Goal: Find contact information: Find contact information

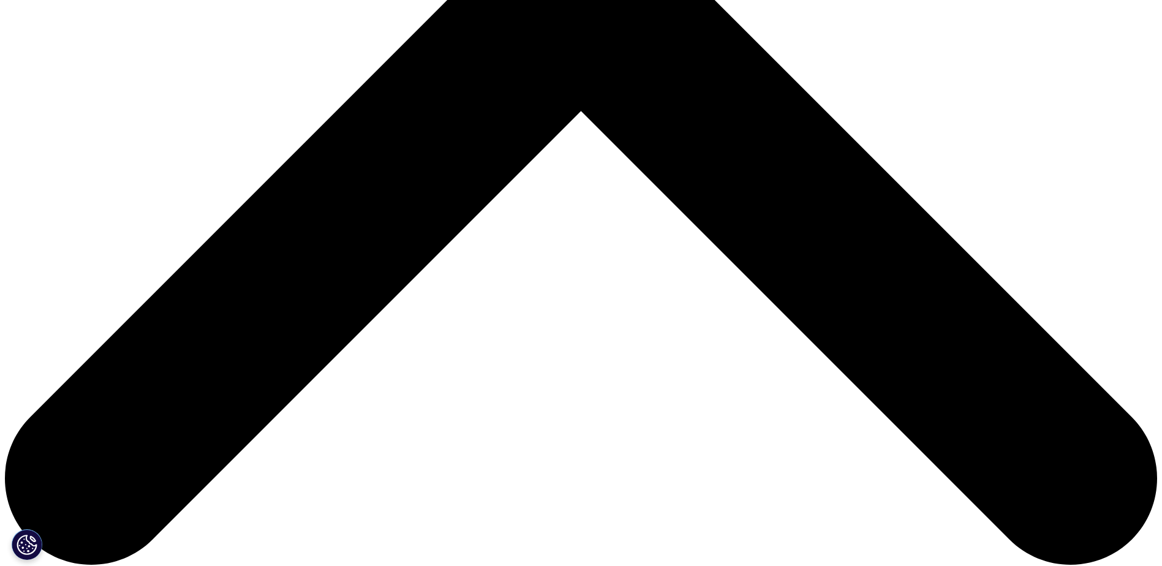
scroll to position [515, 0]
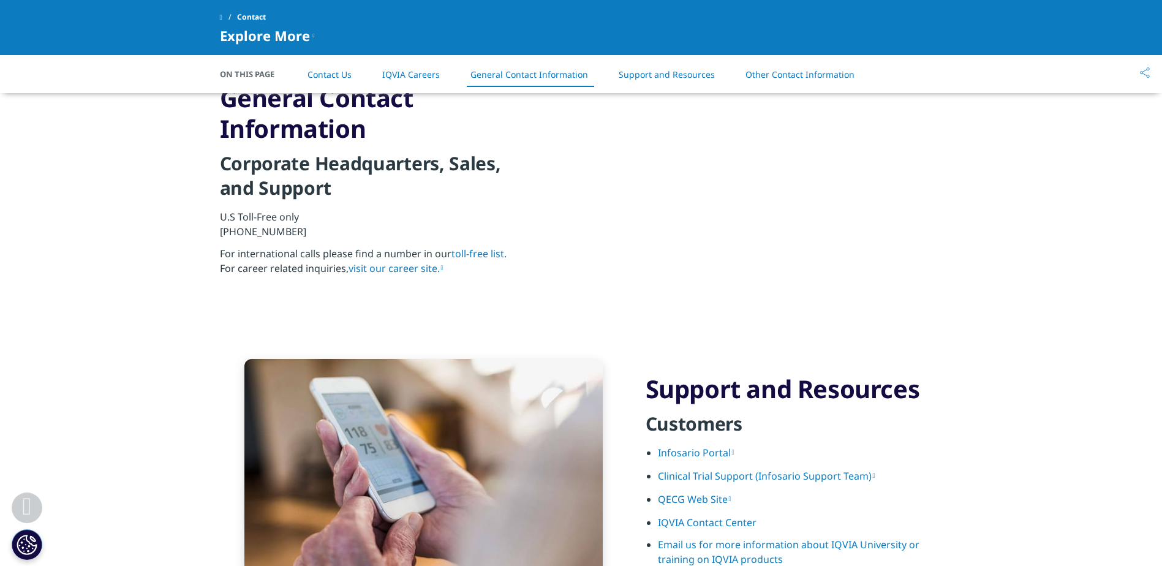
click at [687, 76] on link "Support and Resources" at bounding box center [667, 75] width 96 height 12
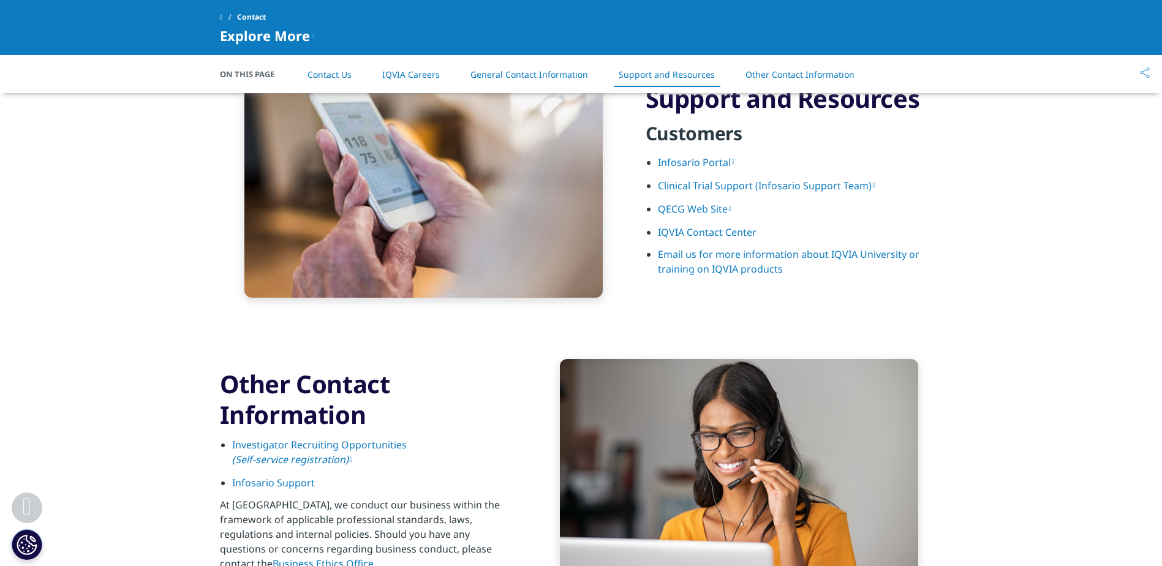
click at [816, 74] on link "Other Contact Information" at bounding box center [800, 75] width 109 height 12
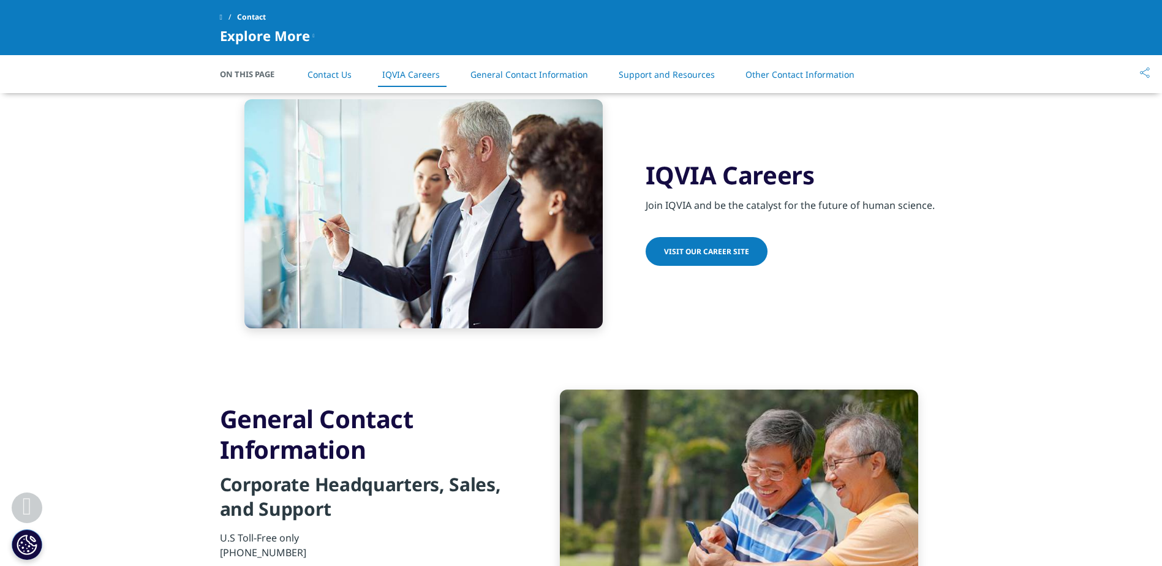
scroll to position [858, 0]
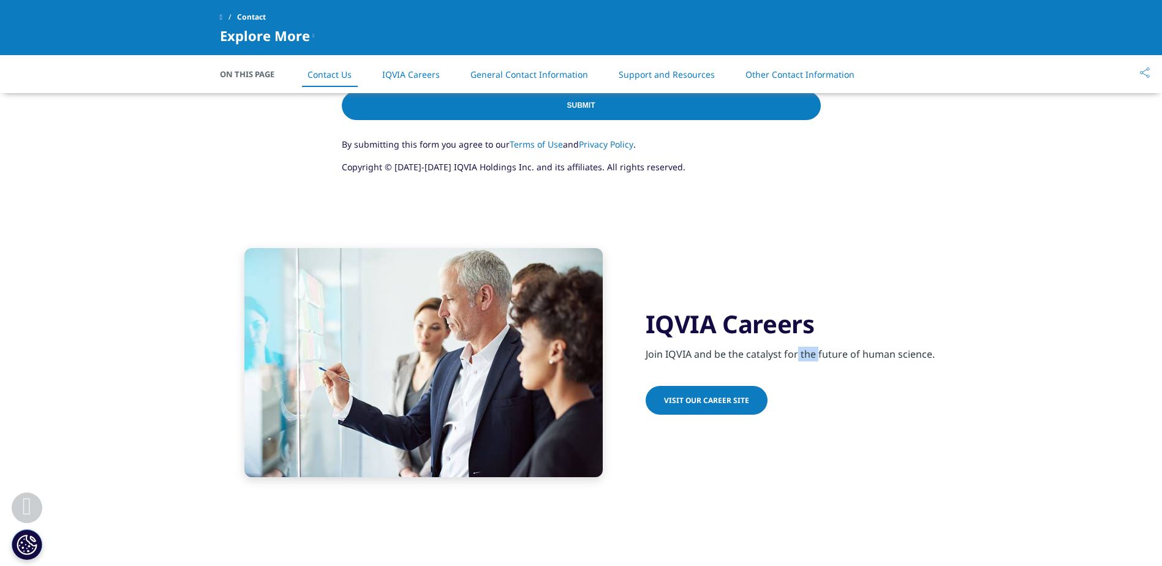
drag, startPoint x: 664, startPoint y: 353, endPoint x: 692, endPoint y: 352, distance: 27.6
click at [692, 352] on div "Join IQVIA and be the catalyst for the future of human science." at bounding box center [794, 350] width 297 height 22
copy div "IQVIA"
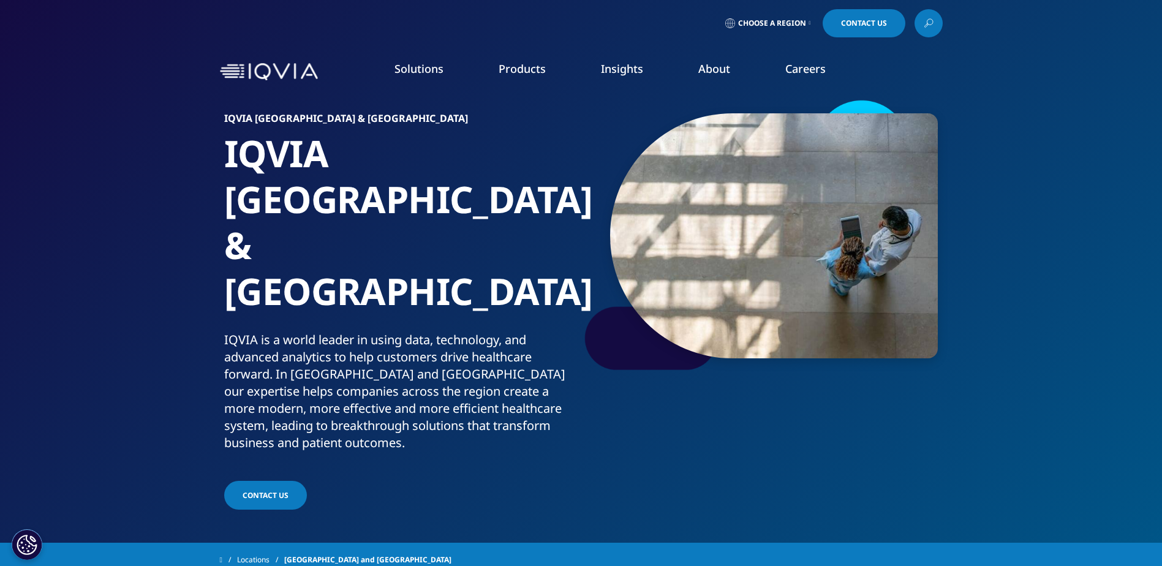
scroll to position [245, 0]
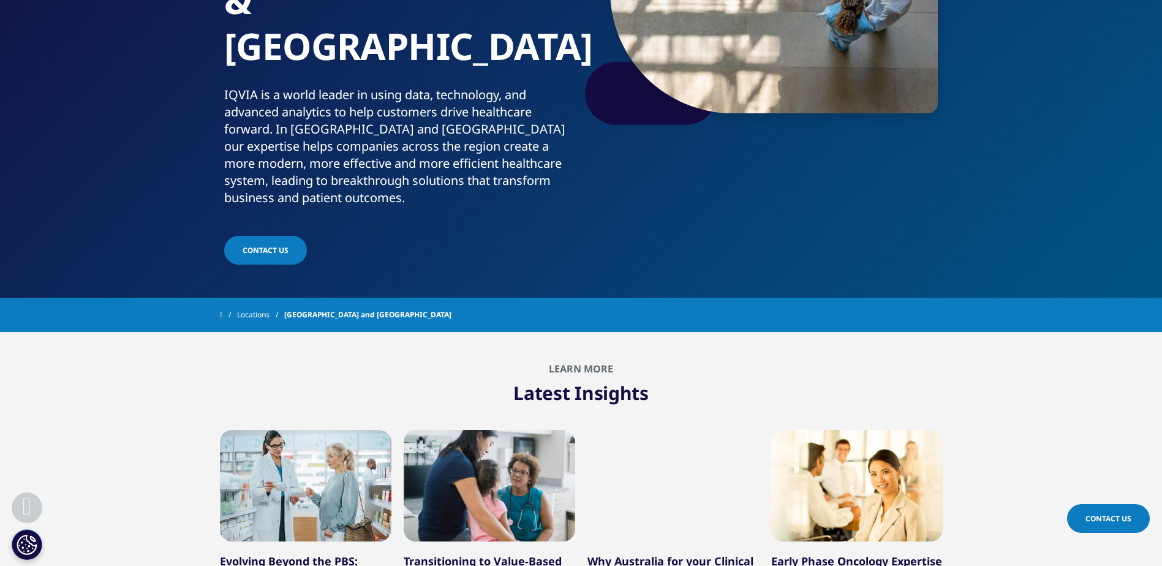
click at [271, 245] on span "Contact Us" at bounding box center [266, 250] width 46 height 10
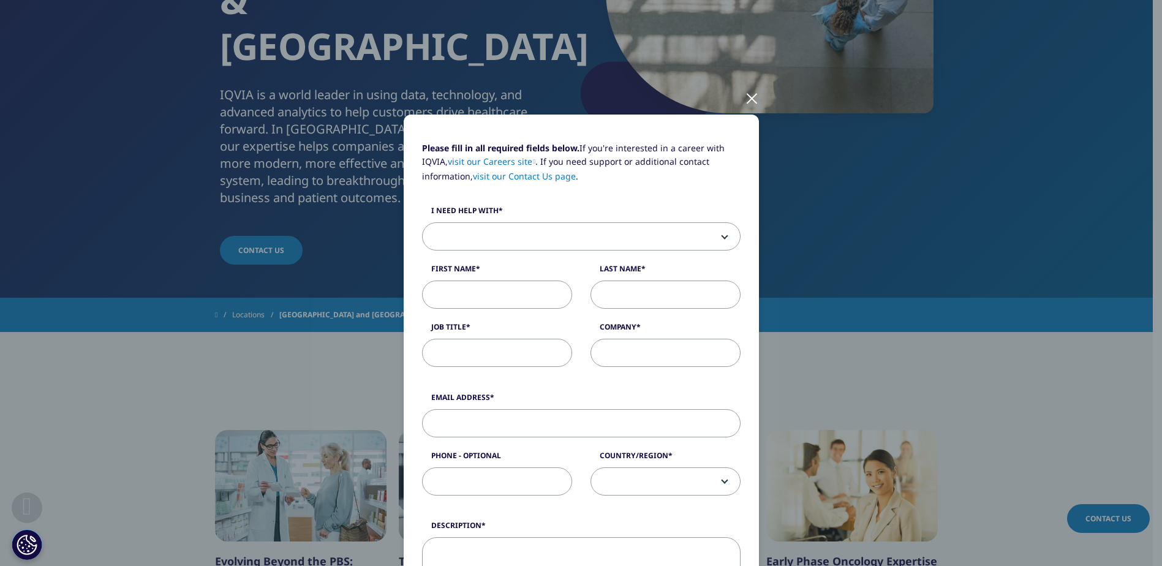
click at [749, 91] on div at bounding box center [752, 98] width 14 height 34
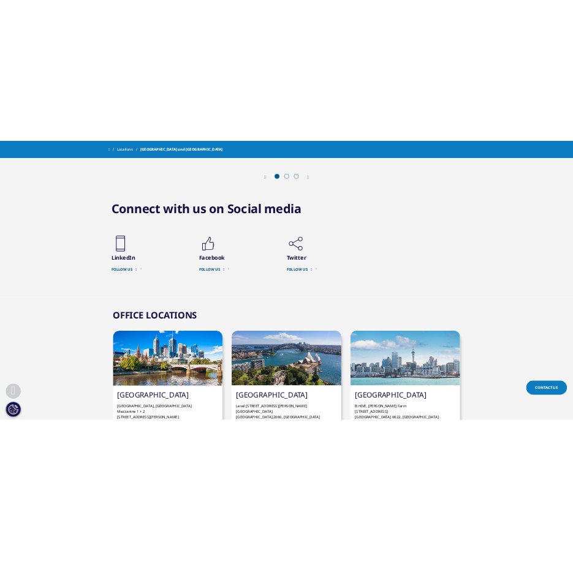
scroll to position [858, 0]
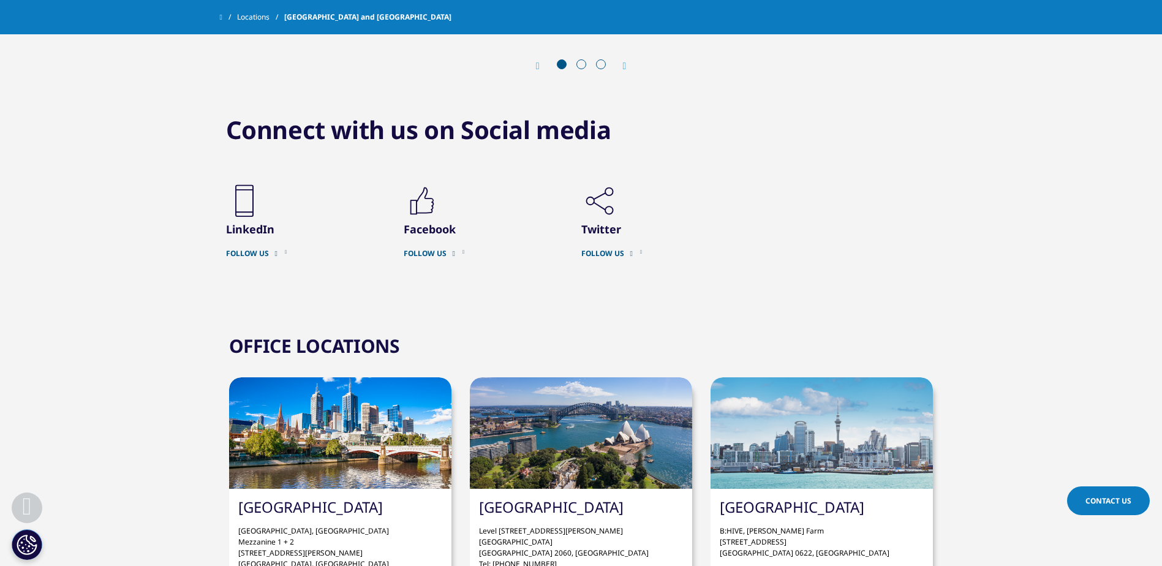
click at [569, 489] on div "[GEOGRAPHIC_DATA] [STREET_ADDRESS][PERSON_NAME] Tel: [PHONE_NUMBER]" at bounding box center [581, 534] width 222 height 90
drag, startPoint x: 480, startPoint y: 438, endPoint x: 551, endPoint y: 456, distance: 73.4
click at [551, 516] on p "Level [STREET_ADDRESS][PERSON_NAME] Tel: [PHONE_NUMBER]" at bounding box center [581, 542] width 204 height 53
copy p "[STREET_ADDRESS][PERSON_NAME]"
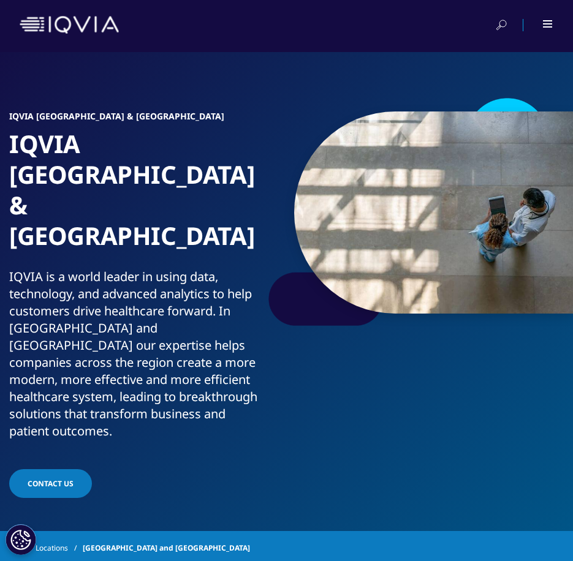
scroll to position [0, 0]
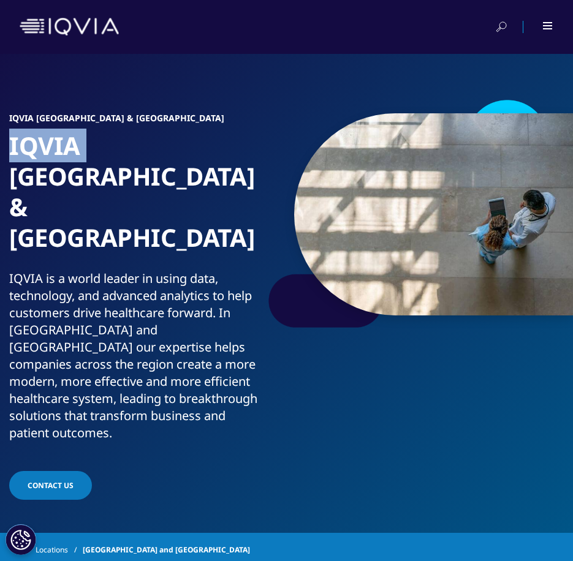
drag, startPoint x: 15, startPoint y: 143, endPoint x: 83, endPoint y: 143, distance: 68.0
click at [83, 143] on h1 "IQVIA [GEOGRAPHIC_DATA] & [GEOGRAPHIC_DATA]" at bounding box center [134, 200] width 251 height 140
copy h1 "IQVIA"
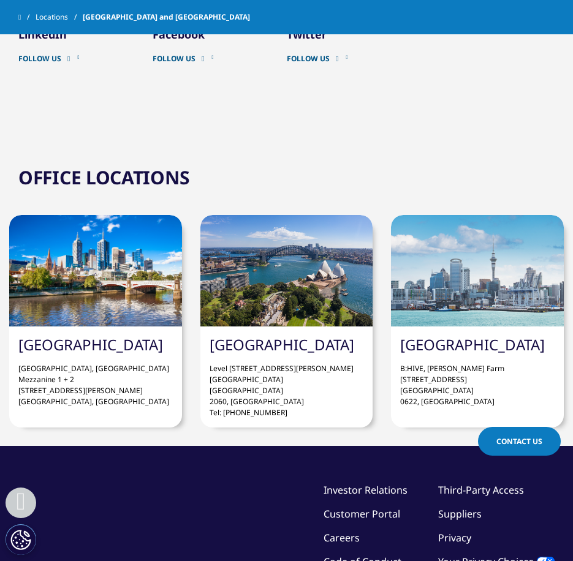
scroll to position [1103, 0]
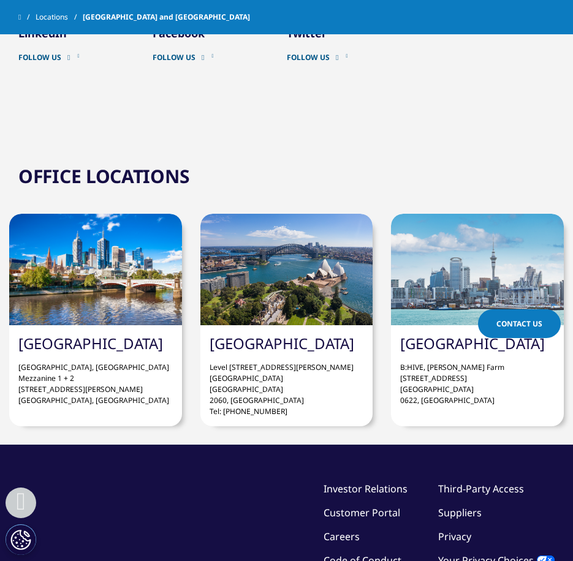
click at [274, 353] on p "Level [STREET_ADDRESS][PERSON_NAME] Tel: [PHONE_NUMBER]" at bounding box center [287, 385] width 154 height 64
click at [289, 214] on div at bounding box center [286, 269] width 173 height 111
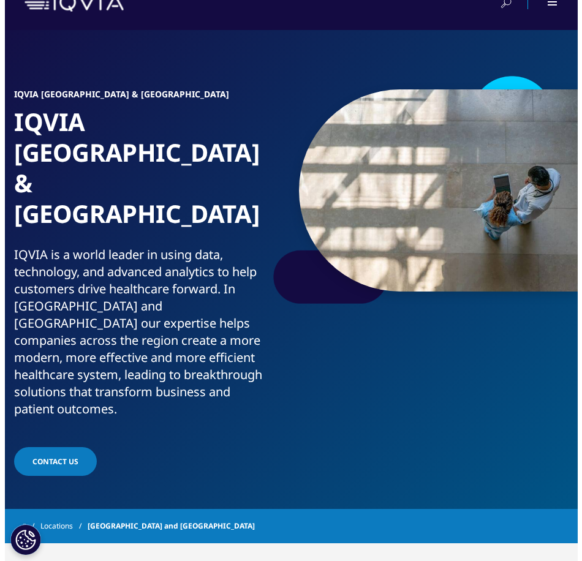
scroll to position [0, 0]
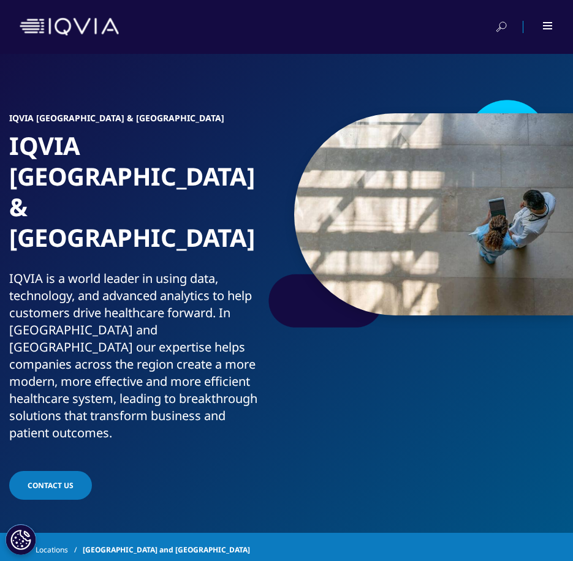
click at [78, 30] on img at bounding box center [69, 27] width 99 height 18
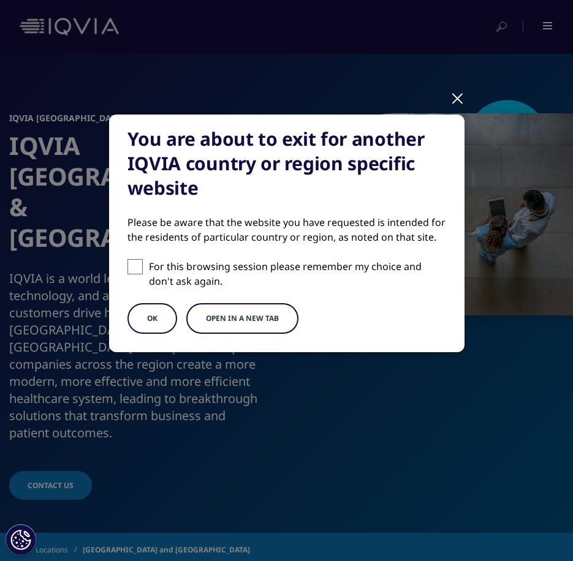
click at [459, 98] on div at bounding box center [457, 98] width 14 height 34
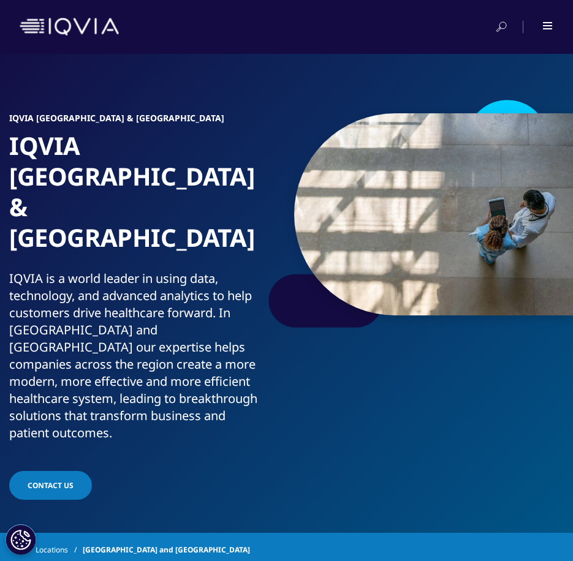
click at [543, 25] on div at bounding box center [548, 25] width 10 height 7
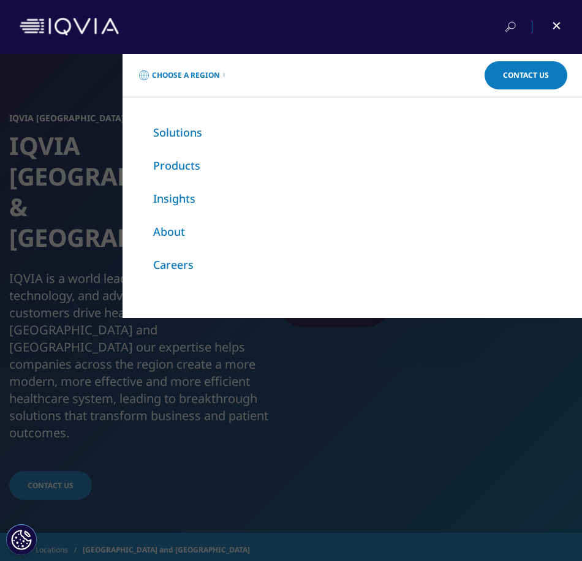
click at [175, 238] on link "About" at bounding box center [169, 231] width 32 height 15
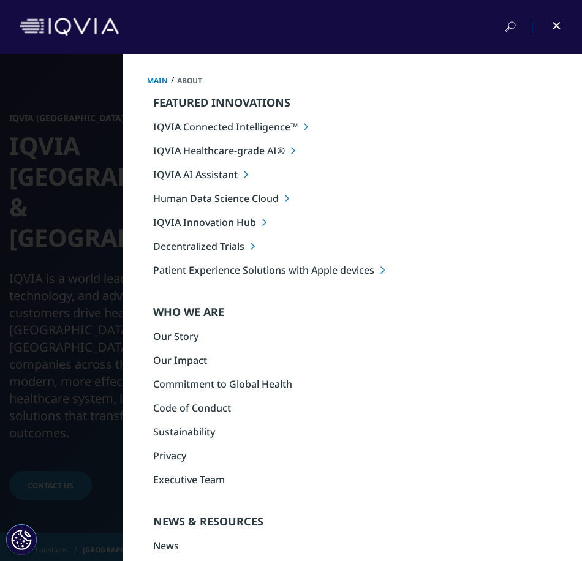
click at [173, 338] on link "Our Story" at bounding box center [175, 336] width 45 height 13
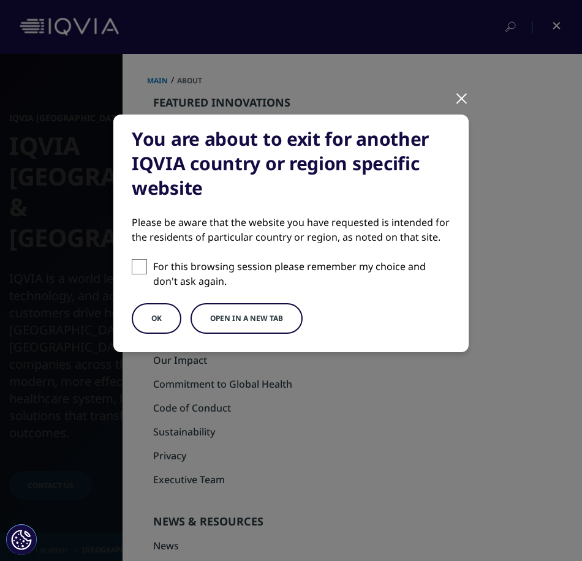
click at [164, 313] on button "OK" at bounding box center [157, 318] width 50 height 31
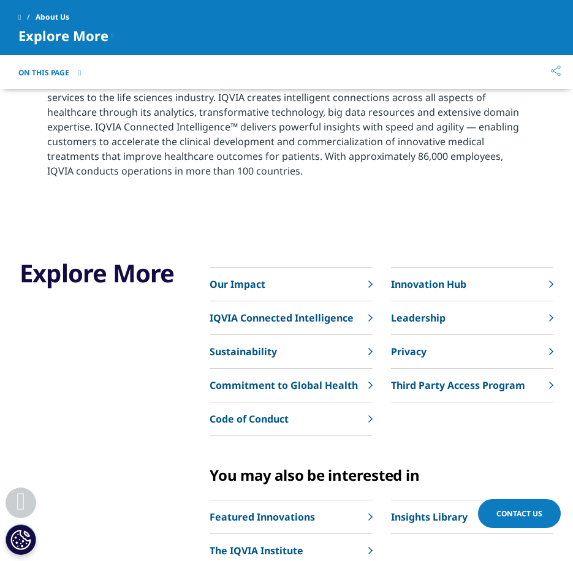
scroll to position [2083, 0]
